Goal: Information Seeking & Learning: Understand process/instructions

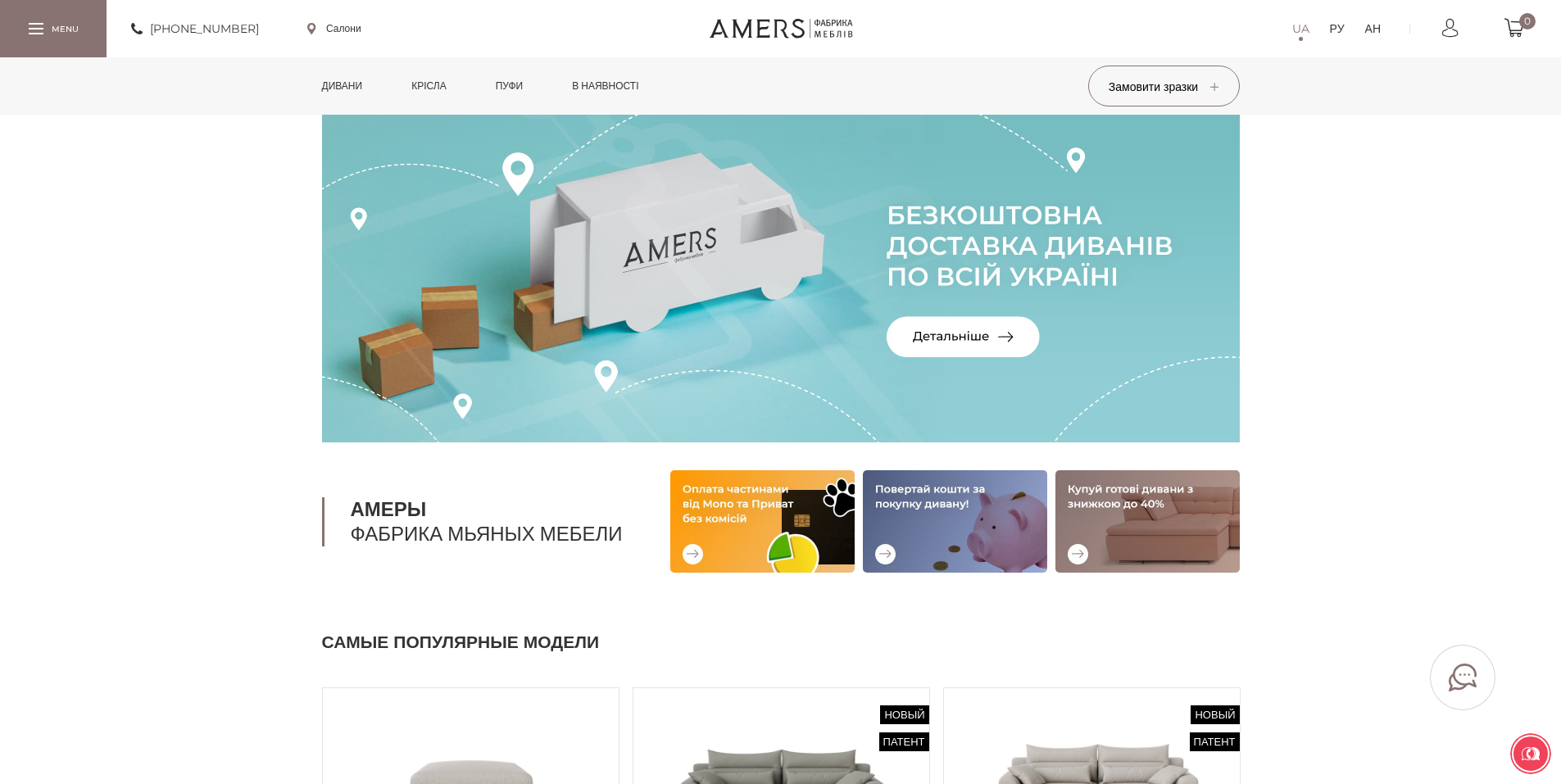
click at [347, 85] on font "Дивани" at bounding box center [342, 85] width 41 height 13
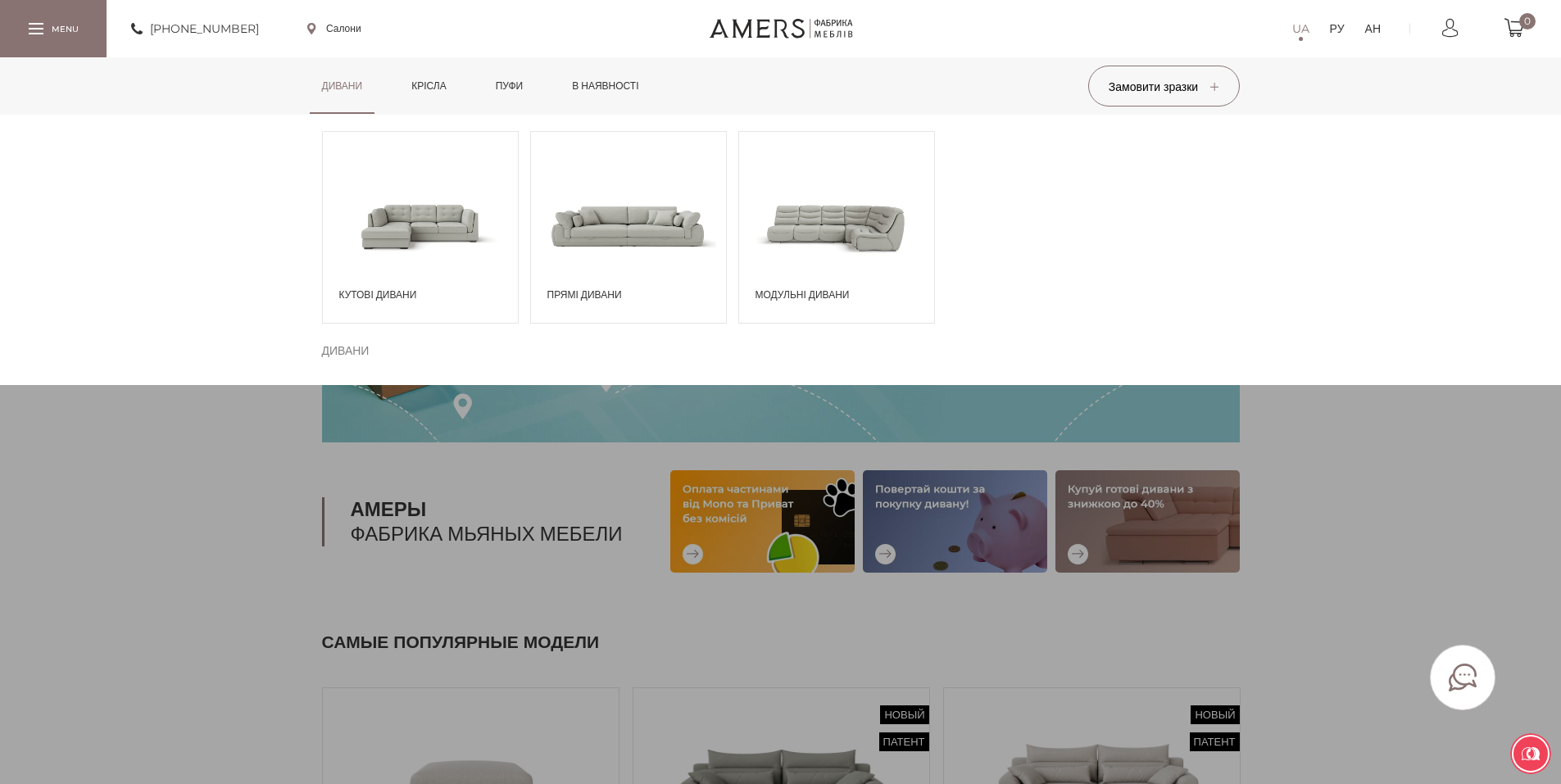
click at [434, 224] on span at bounding box center [420, 226] width 195 height 114
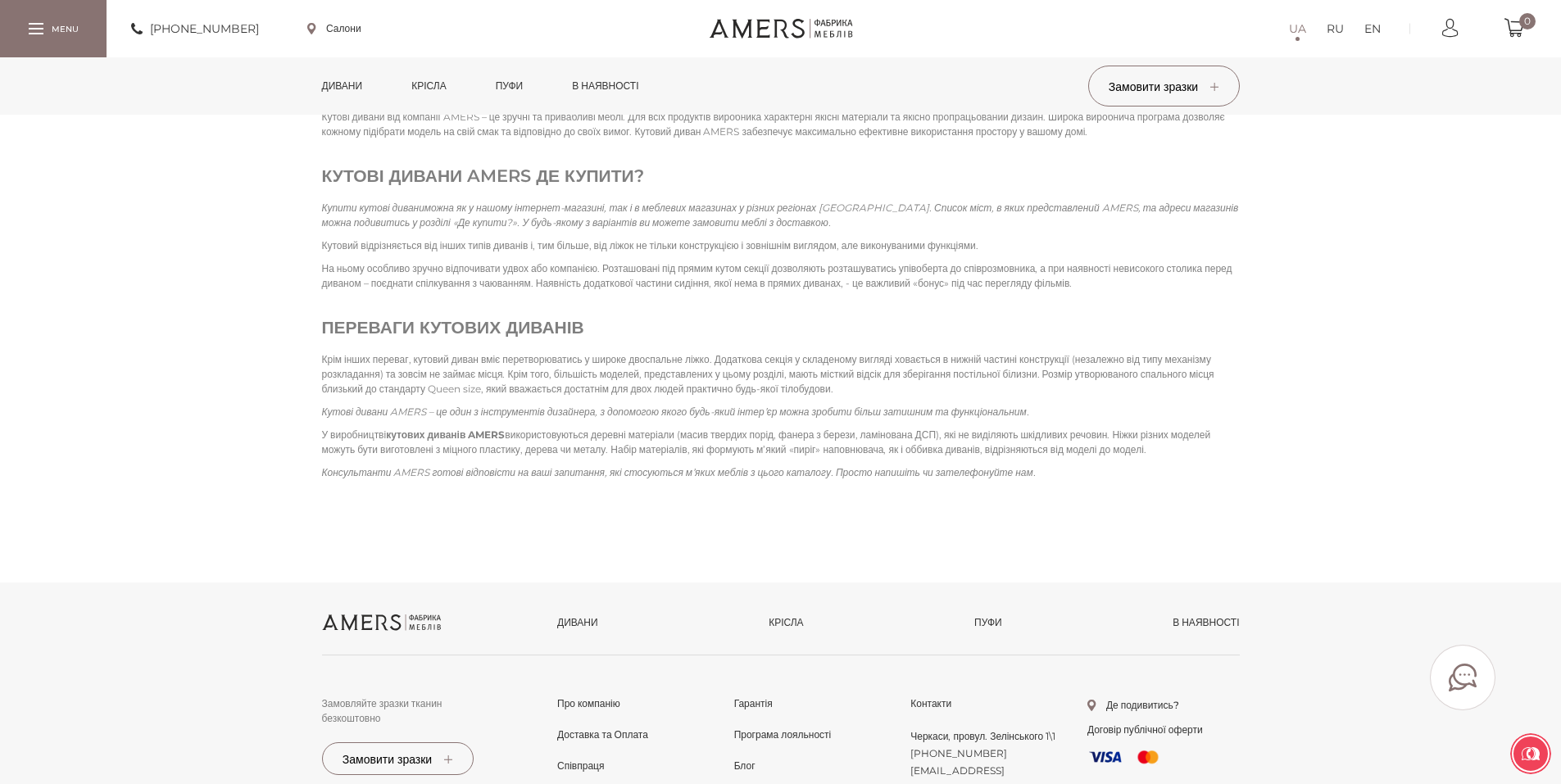
scroll to position [2788, 0]
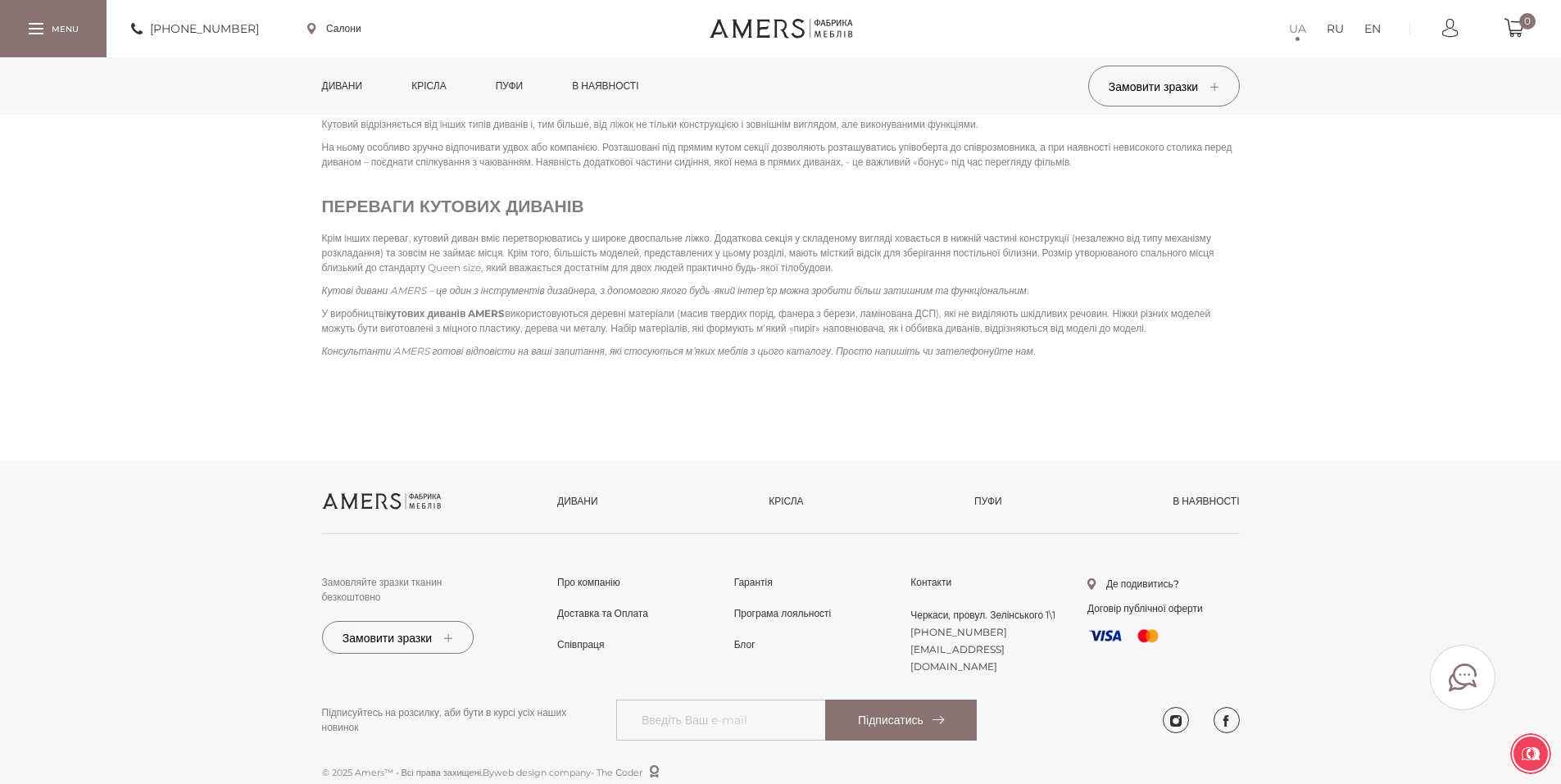
click at [594, 621] on span "Доставка та Оплата" at bounding box center [603, 628] width 91 height 15
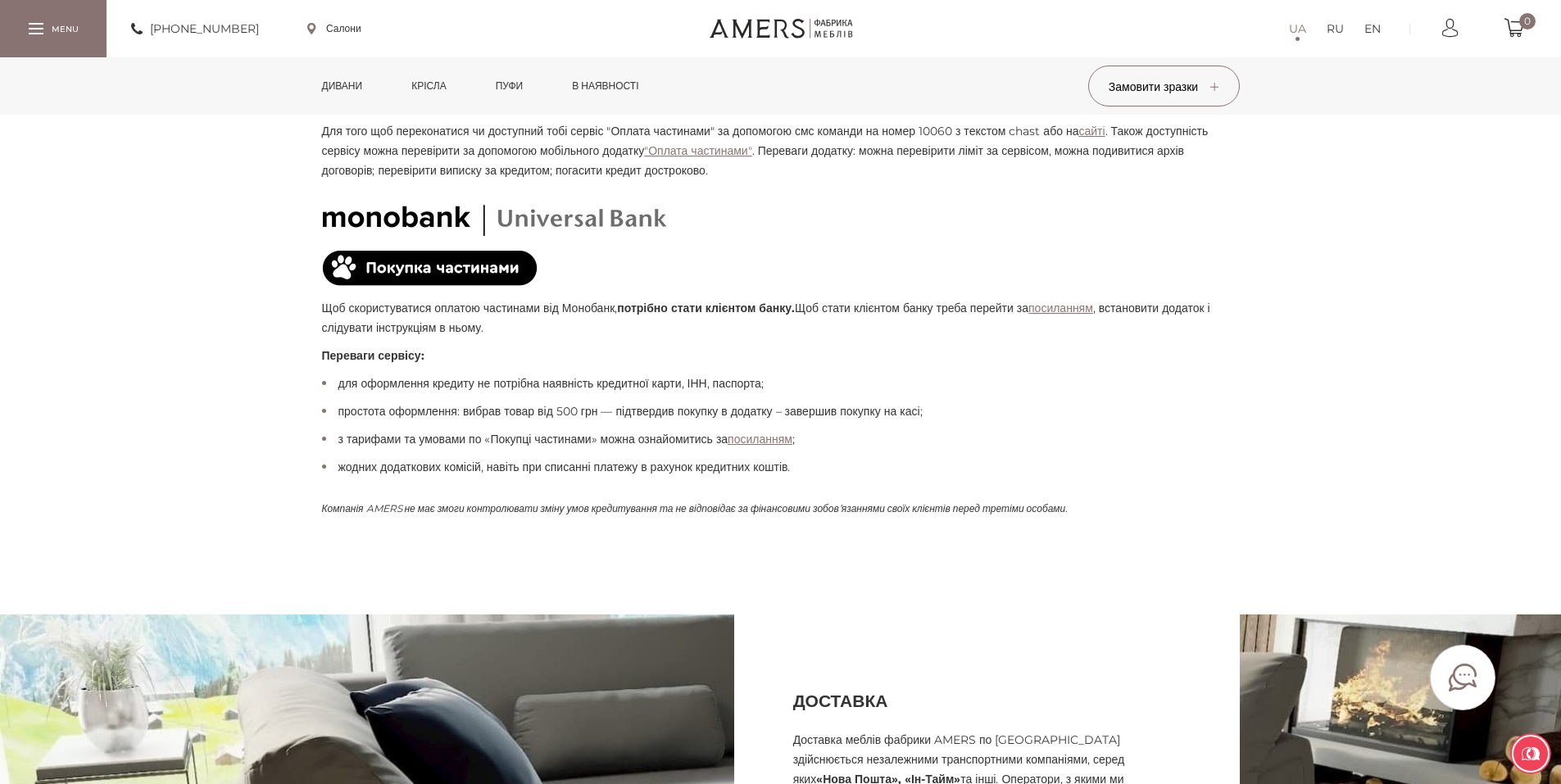
scroll to position [1557, 0]
